Goal: Navigation & Orientation: Find specific page/section

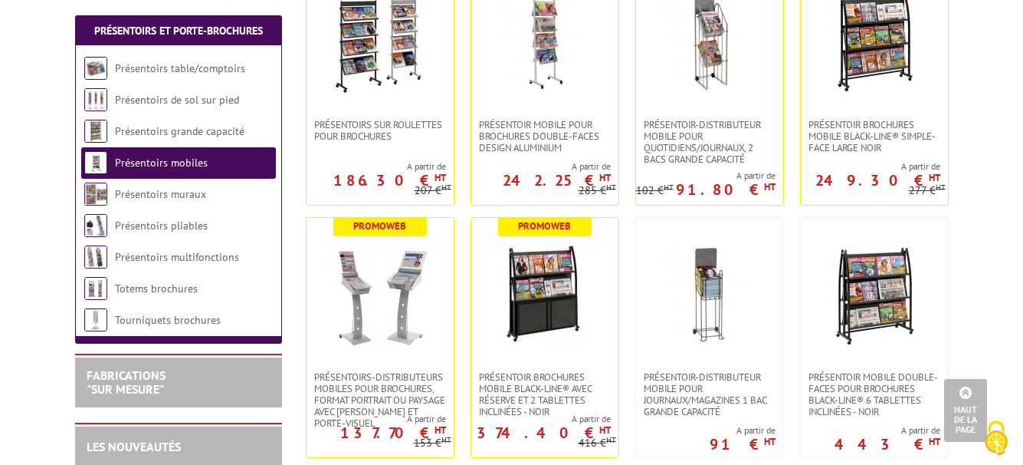
scroll to position [230, 0]
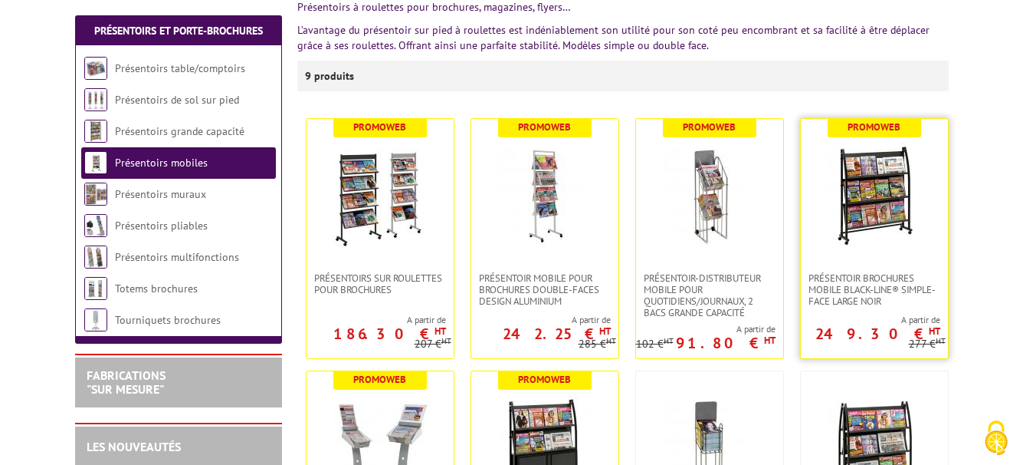
click at [826, 222] on img at bounding box center [874, 195] width 107 height 107
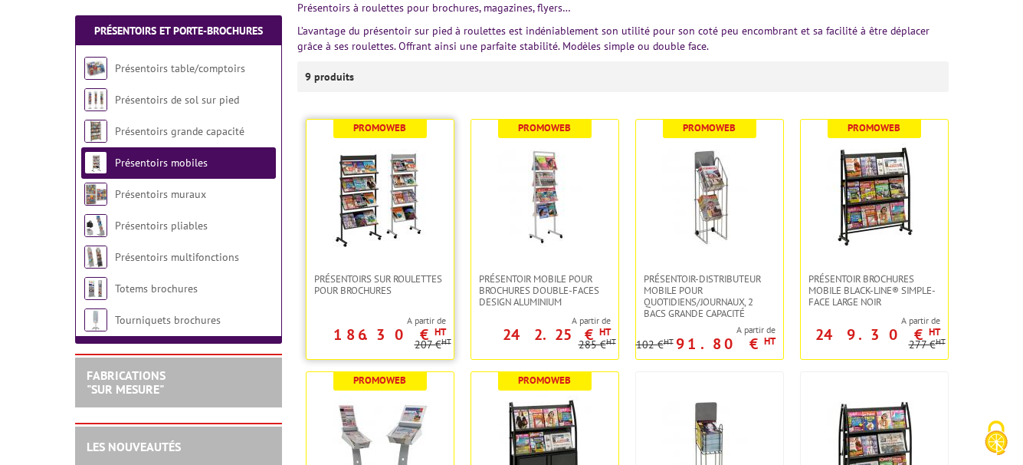
click at [407, 195] on img at bounding box center [380, 196] width 107 height 107
